Goal: Find specific page/section

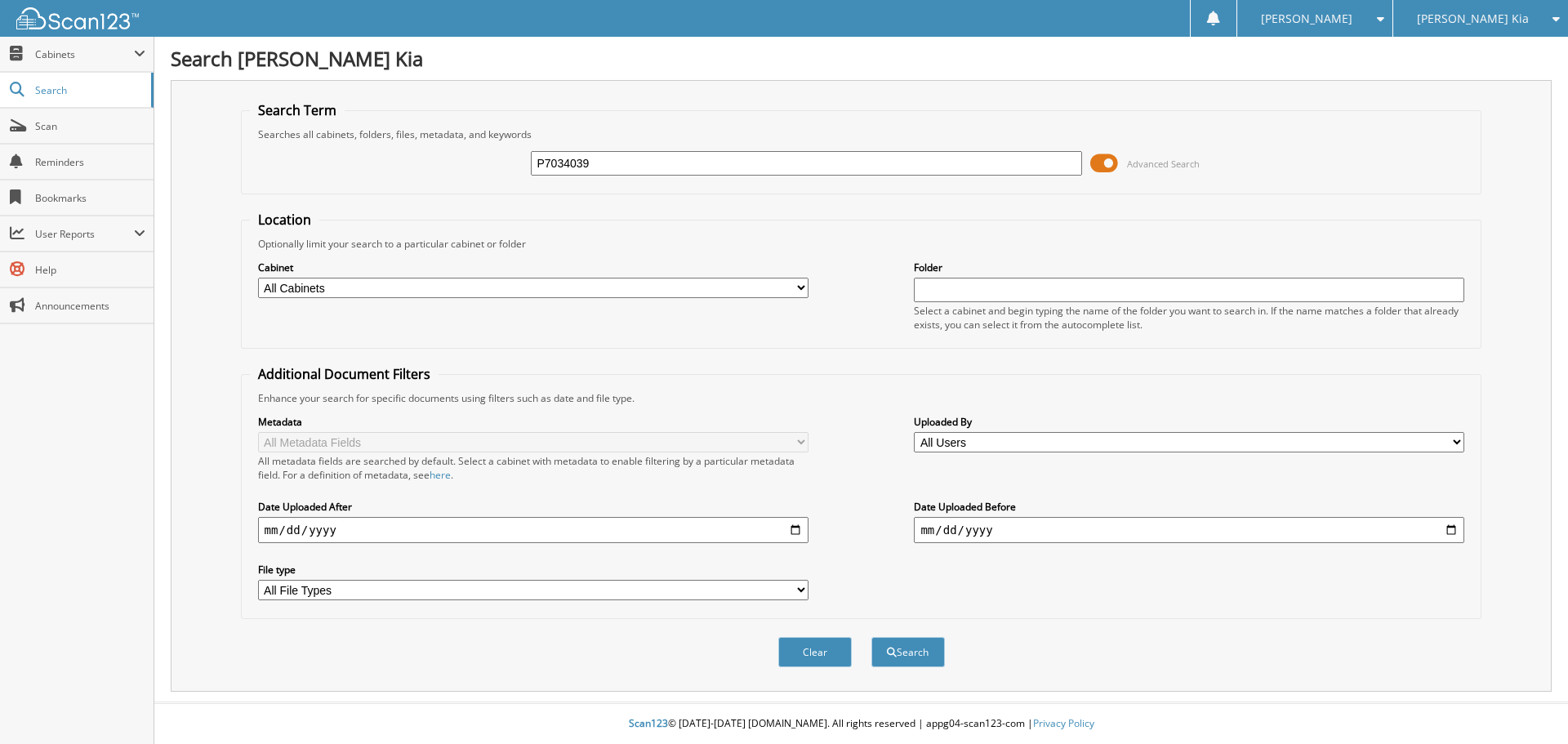
type input "P7034039"
click at [871, 637] on button "Search" at bounding box center [908, 652] width 73 height 30
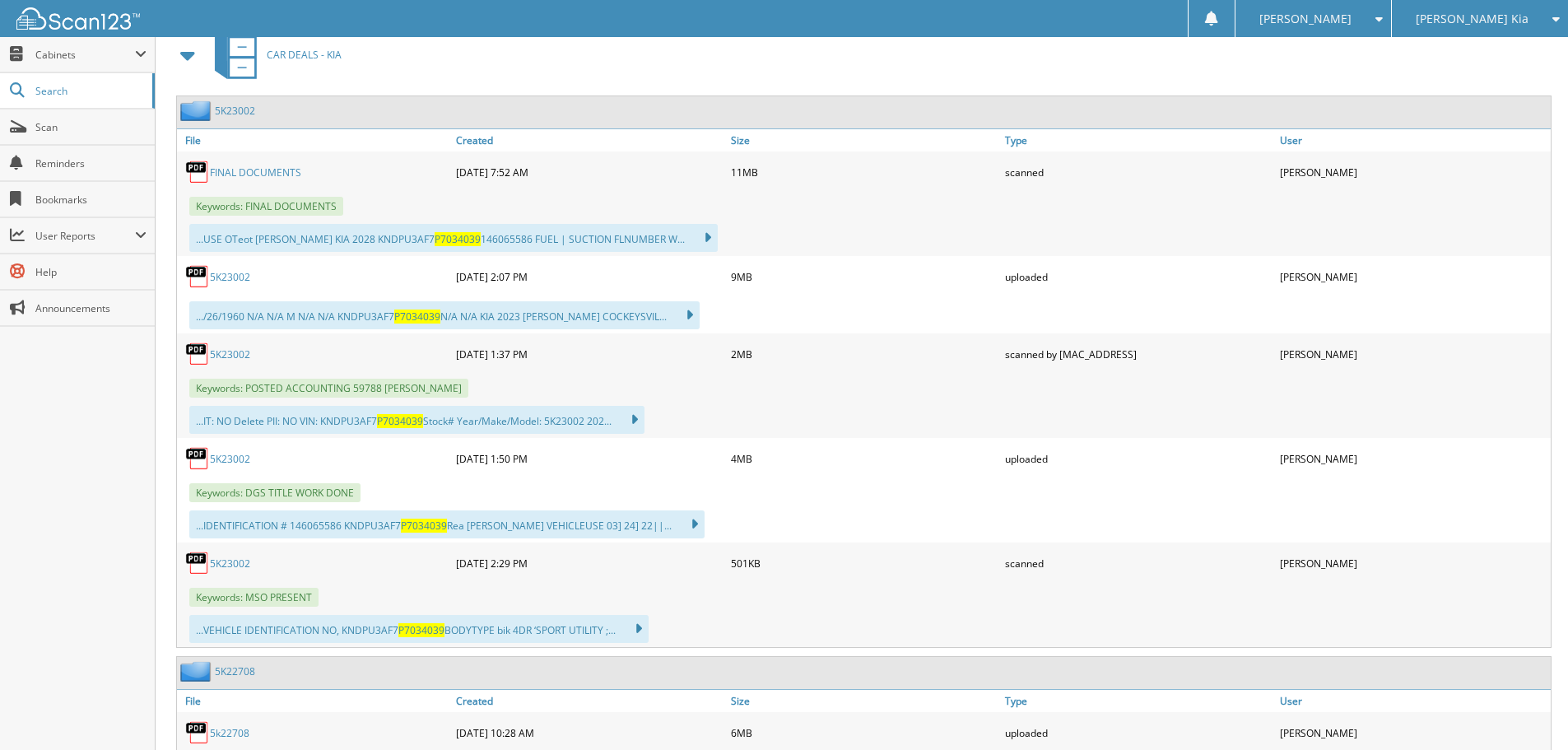
scroll to position [824, 0]
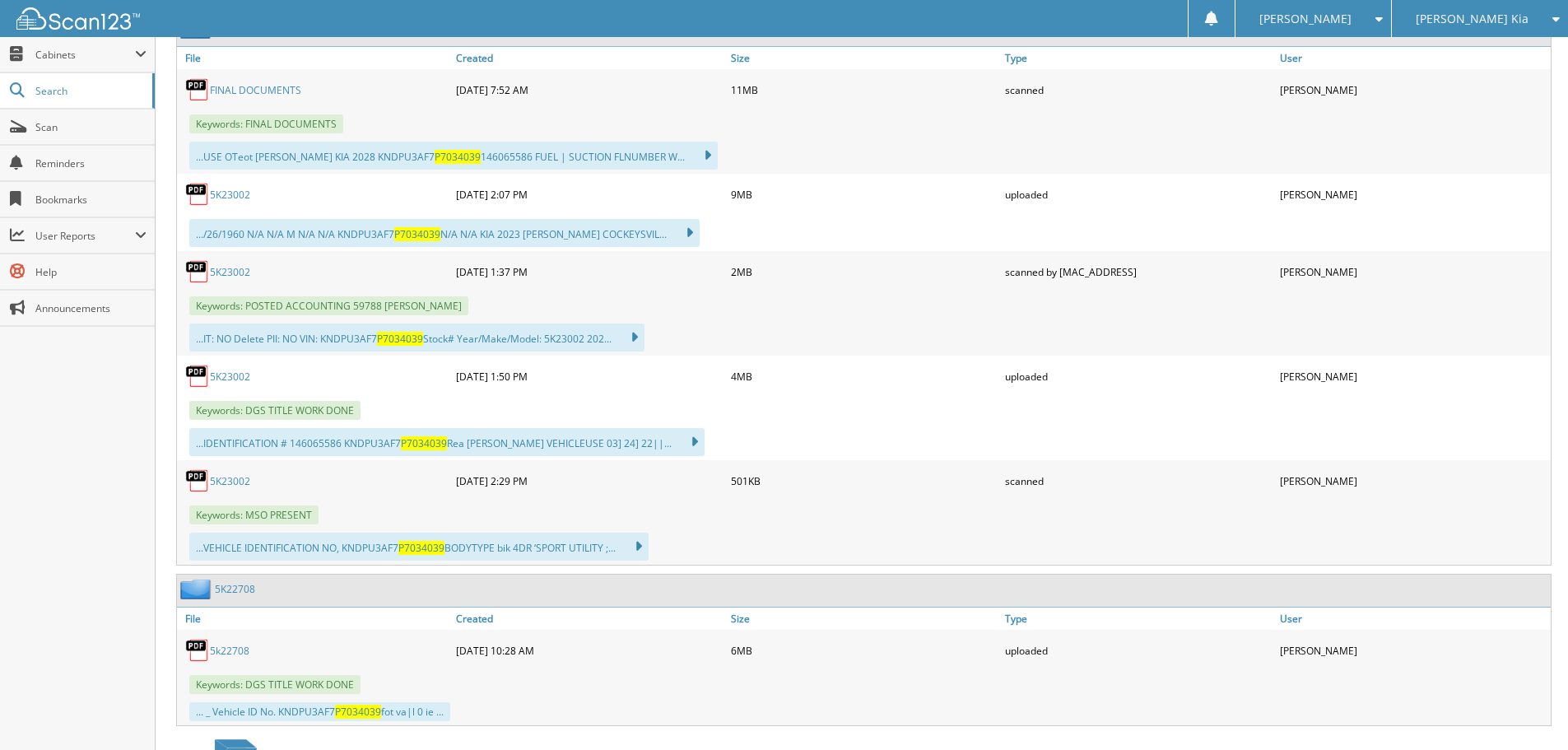
click at [243, 275] on link "5K23002" at bounding box center [230, 272] width 40 height 14
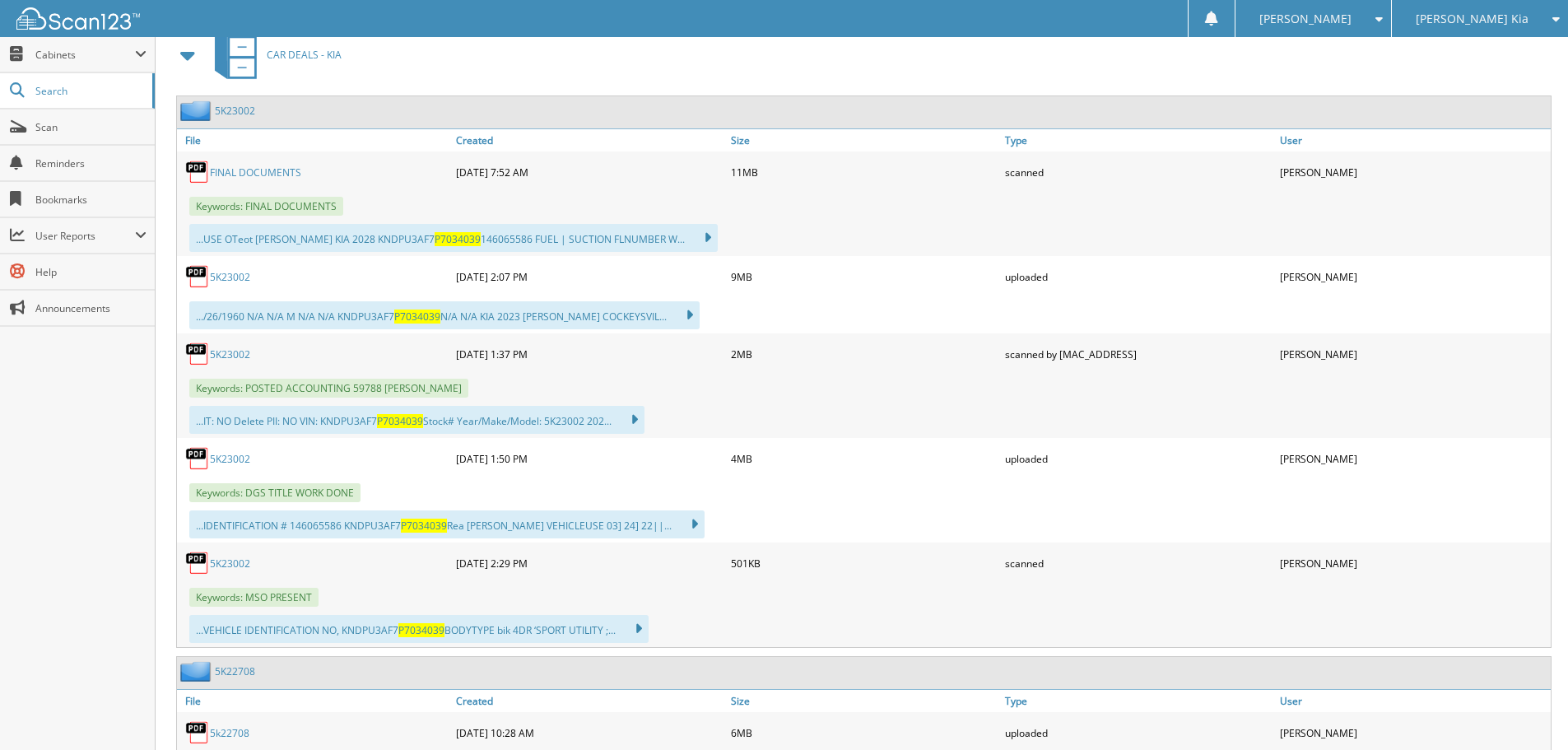
click at [243, 275] on link "5K23002" at bounding box center [230, 277] width 40 height 14
click at [103, 132] on span "Scan" at bounding box center [91, 127] width 111 height 14
